Goal: Task Accomplishment & Management: Complete application form

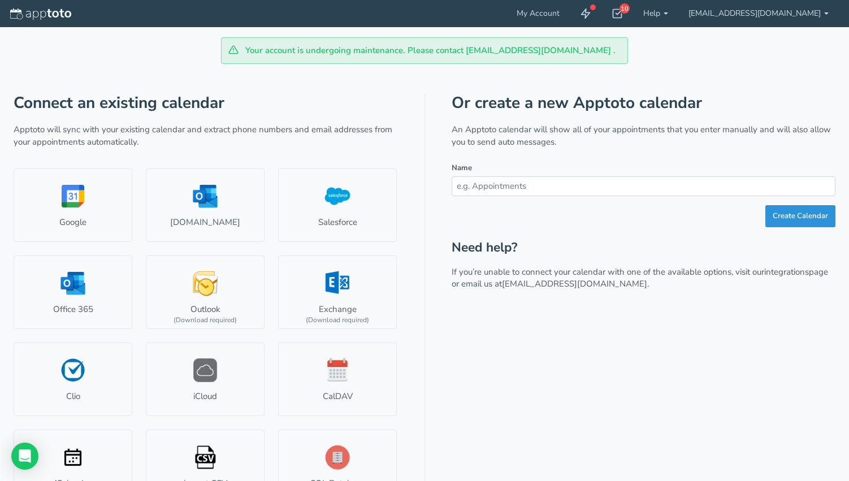
click at [786, 218] on button "Create Calendar" at bounding box center [800, 216] width 70 height 22
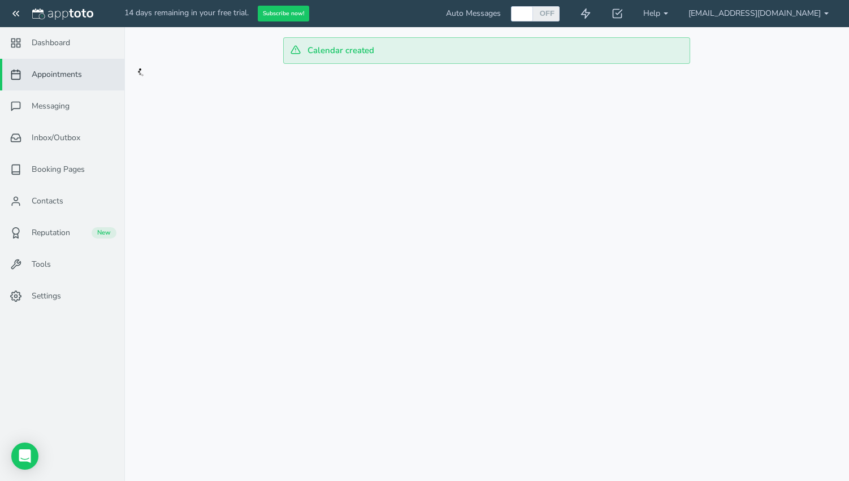
checkbox input "true"
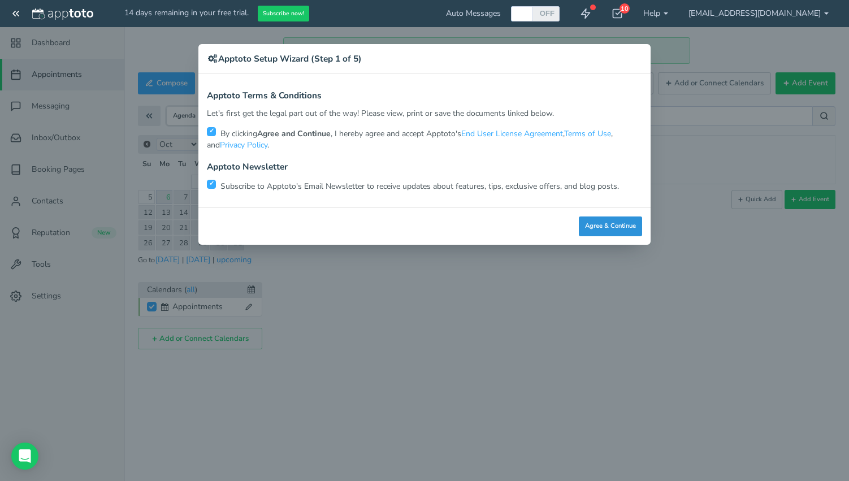
click at [612, 226] on button "Agree & Continue" at bounding box center [610, 226] width 63 height 20
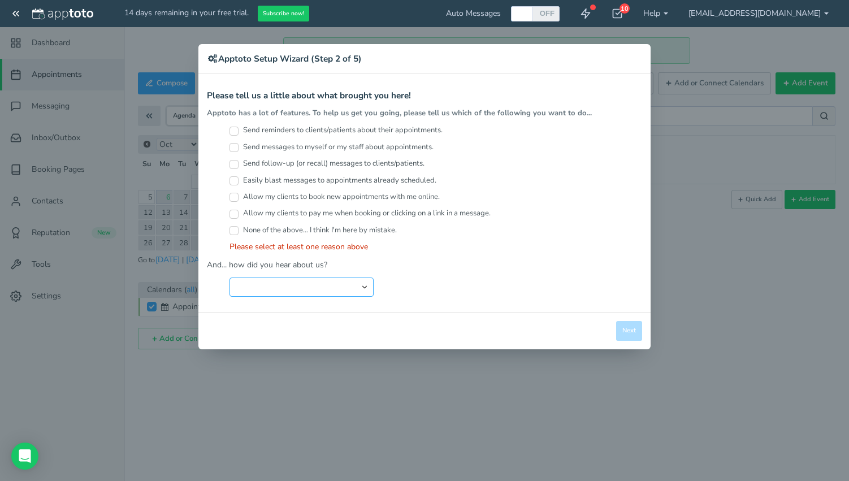
click at [316, 289] on select "Search Engine (Google, Yahoo, Bing, etc.) Search Engine Advertisement Blog Post…" at bounding box center [301, 286] width 144 height 19
select select "string:Friend or Co-Worker"
click at [229, 277] on select "Search Engine (Google, Yahoo, Bing, etc.) Search Engine Advertisement Blog Post…" at bounding box center [301, 286] width 144 height 19
click at [231, 147] on input "Send messages to myself or my staff about appointments." at bounding box center [233, 147] width 9 height 9
checkbox input "true"
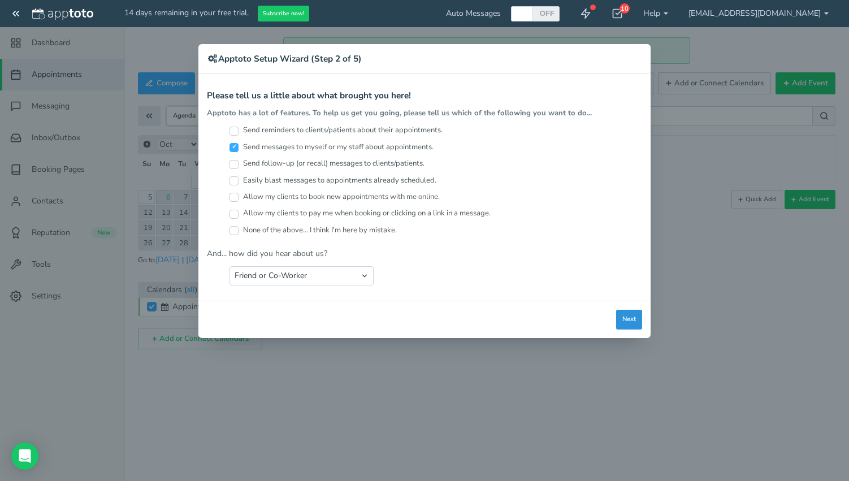
click at [633, 315] on button "Next" at bounding box center [629, 320] width 26 height 20
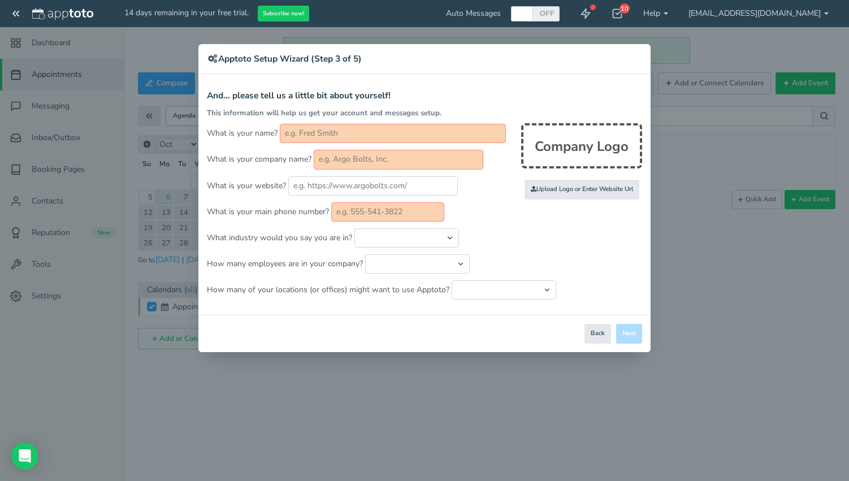
click at [355, 124] on input "text" at bounding box center [393, 133] width 226 height 19
click at [595, 333] on button "Back" at bounding box center [597, 334] width 27 height 20
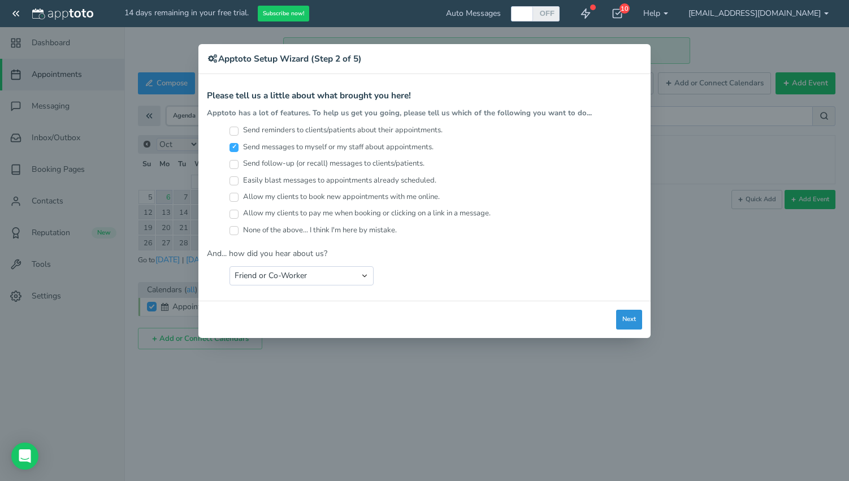
click at [627, 318] on button "Next" at bounding box center [629, 320] width 26 height 20
